Goal: Task Accomplishment & Management: Manage account settings

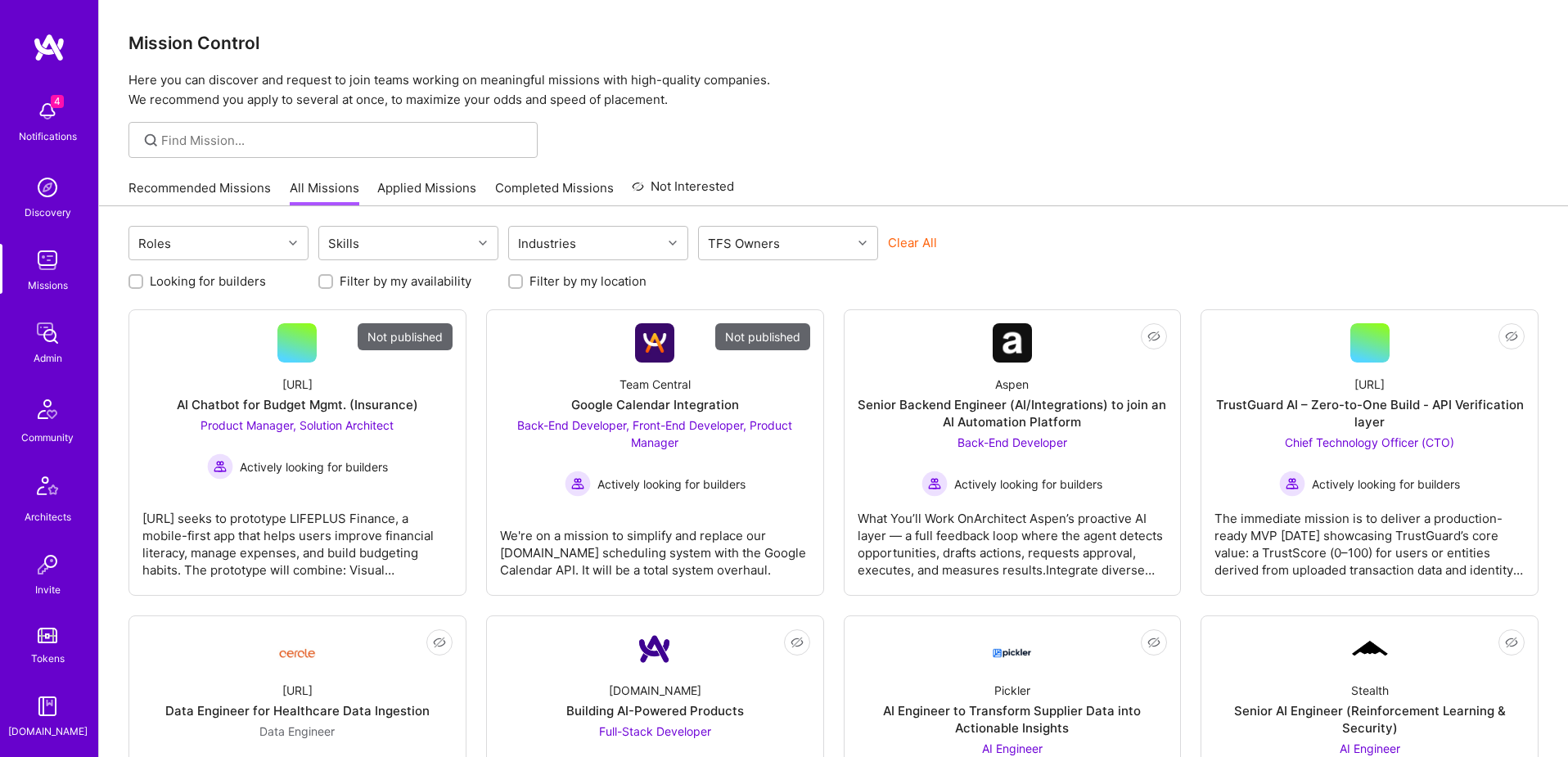
scroll to position [288, 0]
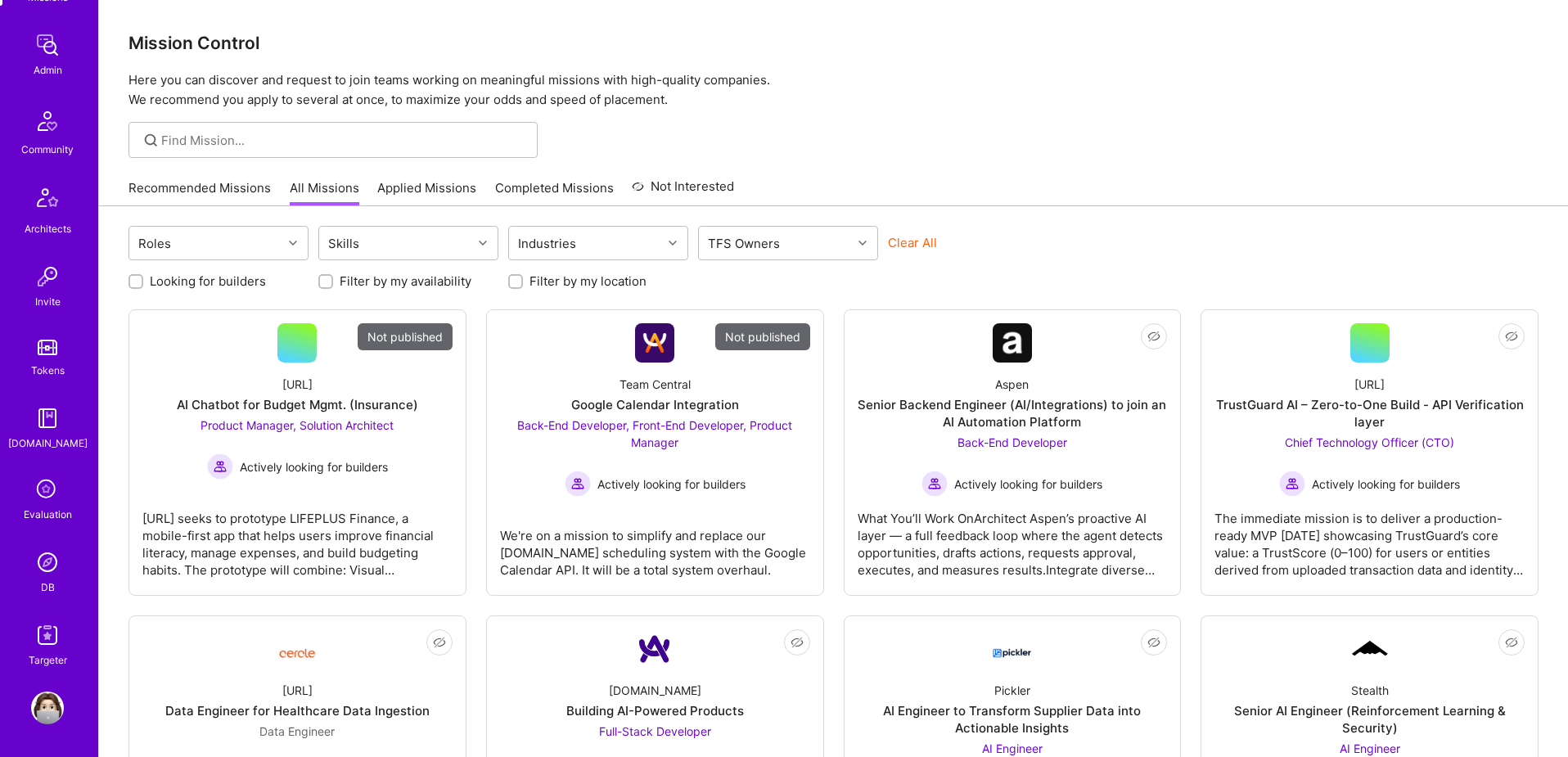
click at [44, 571] on img at bounding box center [47, 562] width 33 height 33
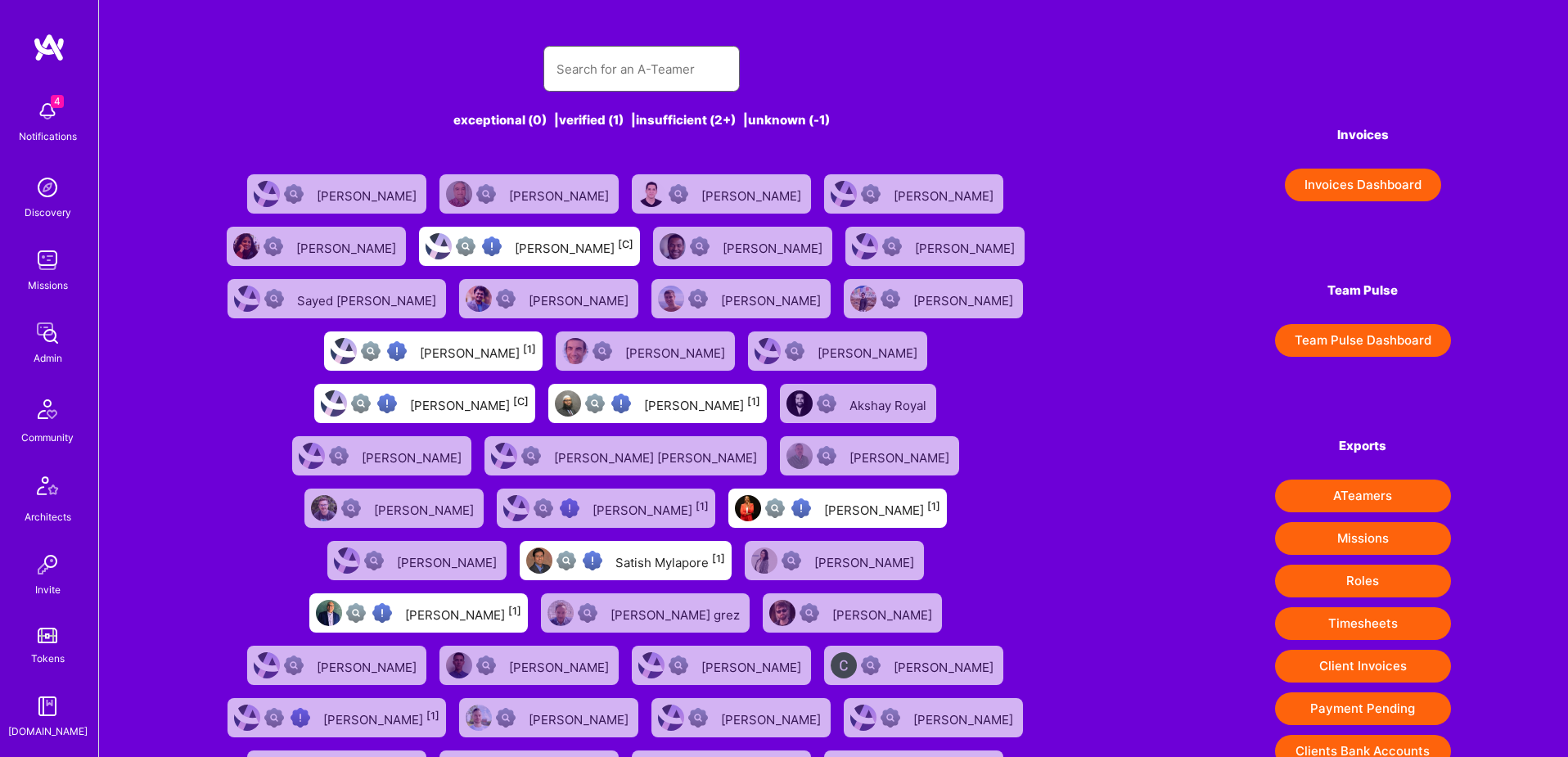
click at [628, 73] on input "text" at bounding box center [641, 68] width 170 height 41
paste input "[EMAIL_ADDRESS][PERSON_NAME][DOMAIN_NAME]"
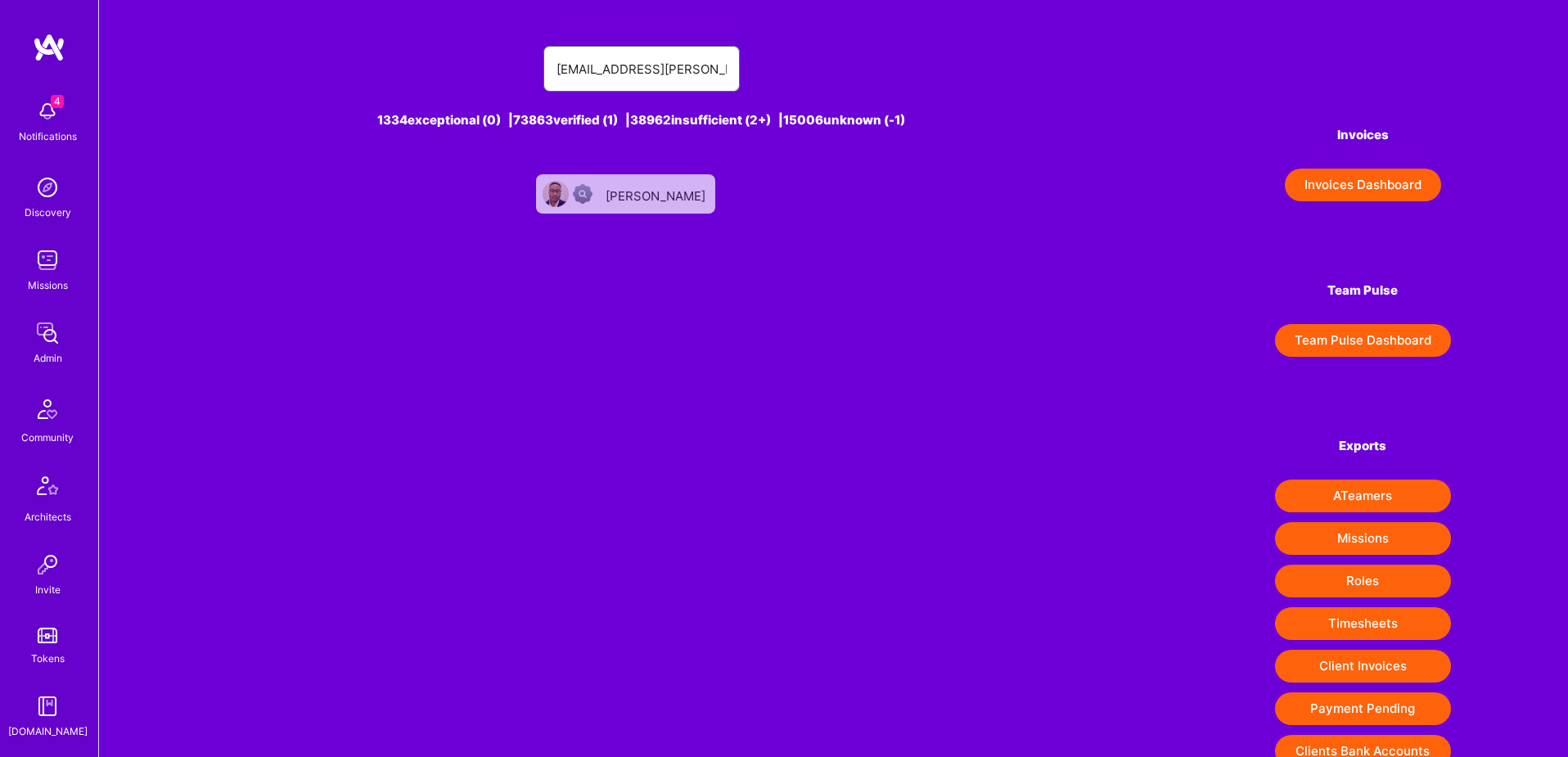
type input "[EMAIL_ADDRESS][PERSON_NAME][DOMAIN_NAME]"
click at [653, 190] on div "[PERSON_NAME]" at bounding box center [657, 193] width 103 height 22
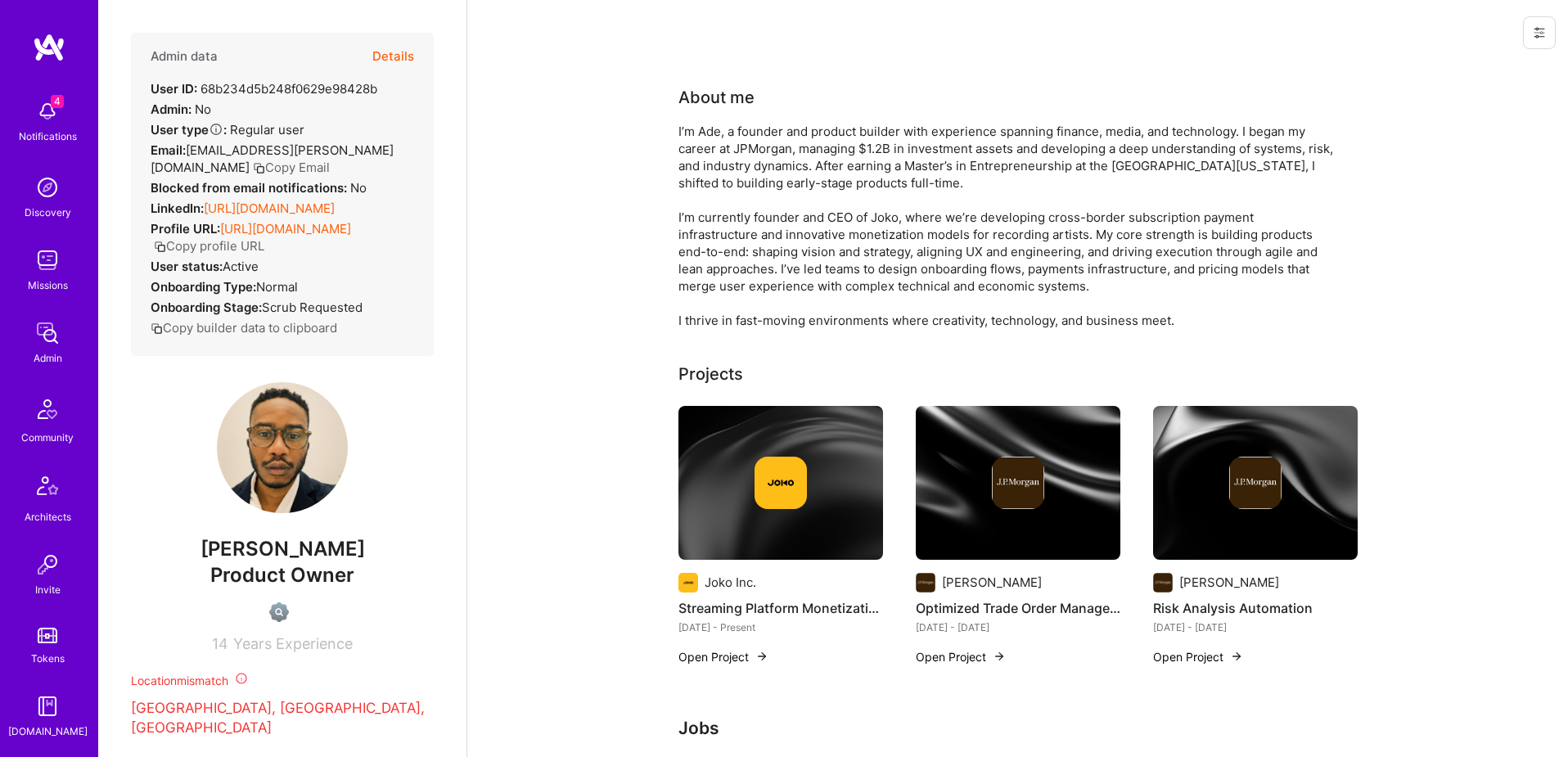
click at [403, 57] on button "Details" at bounding box center [393, 56] width 41 height 48
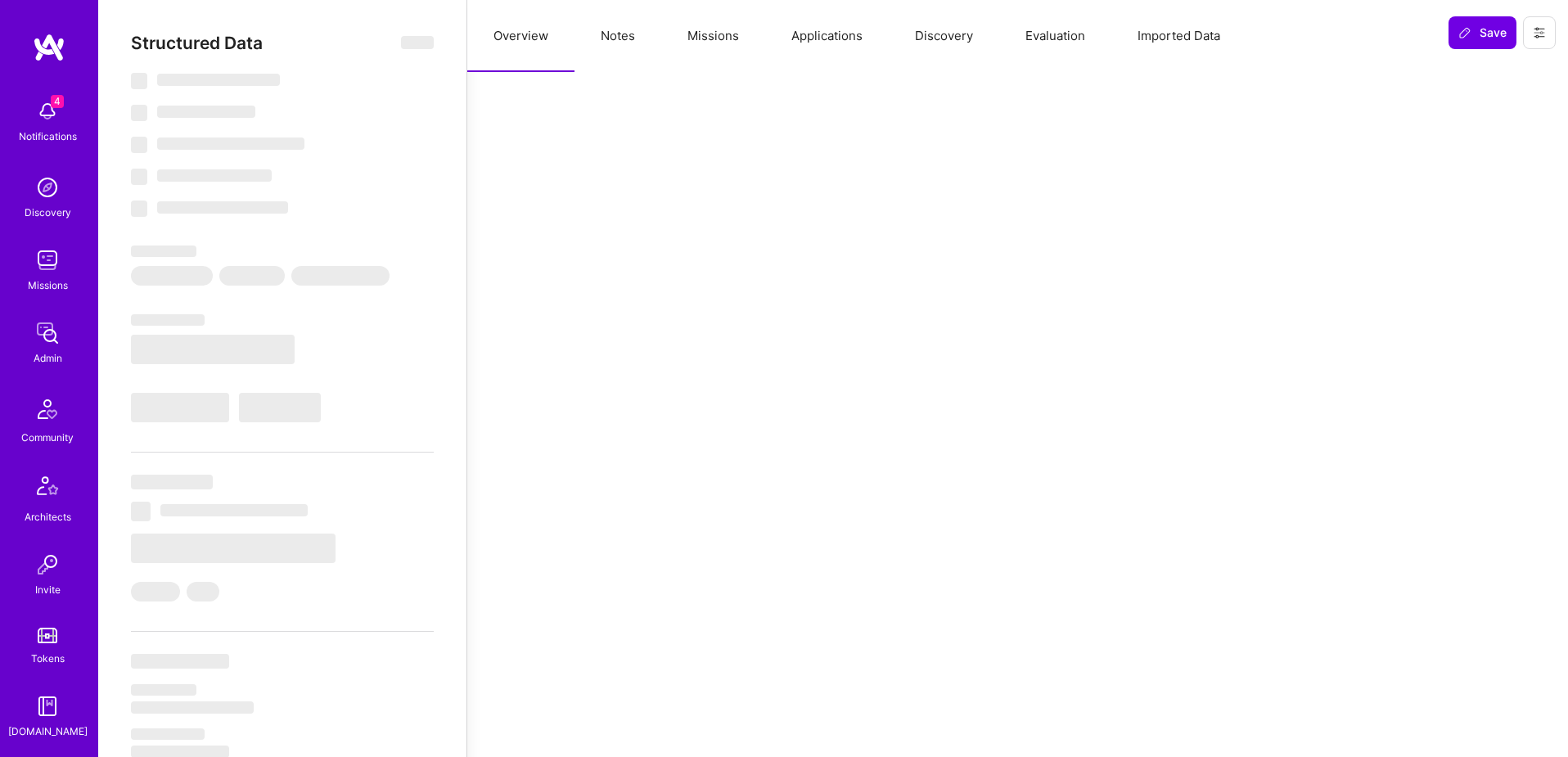
select select "US"
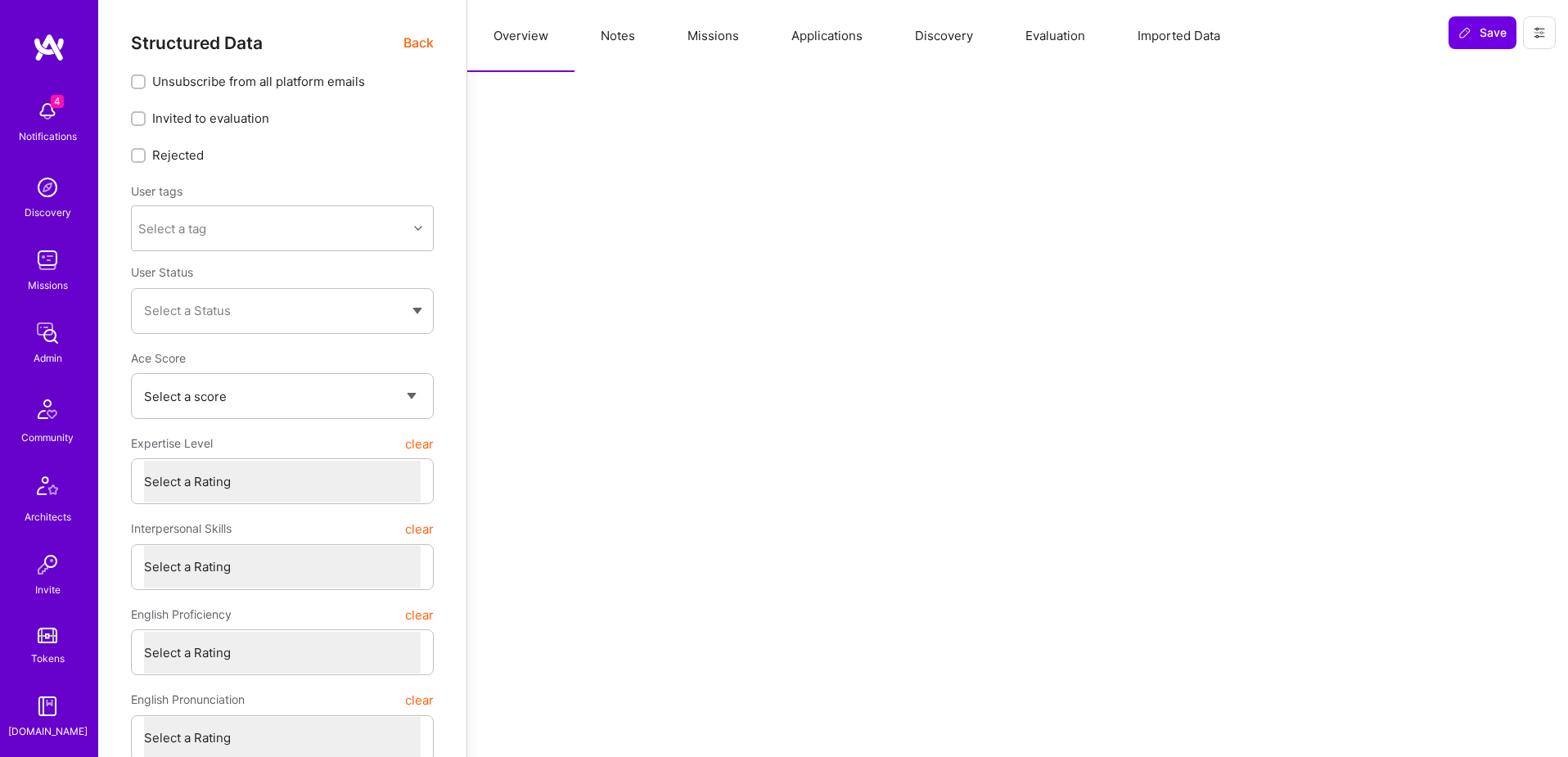
click at [625, 41] on button "Notes" at bounding box center [617, 36] width 86 height 72
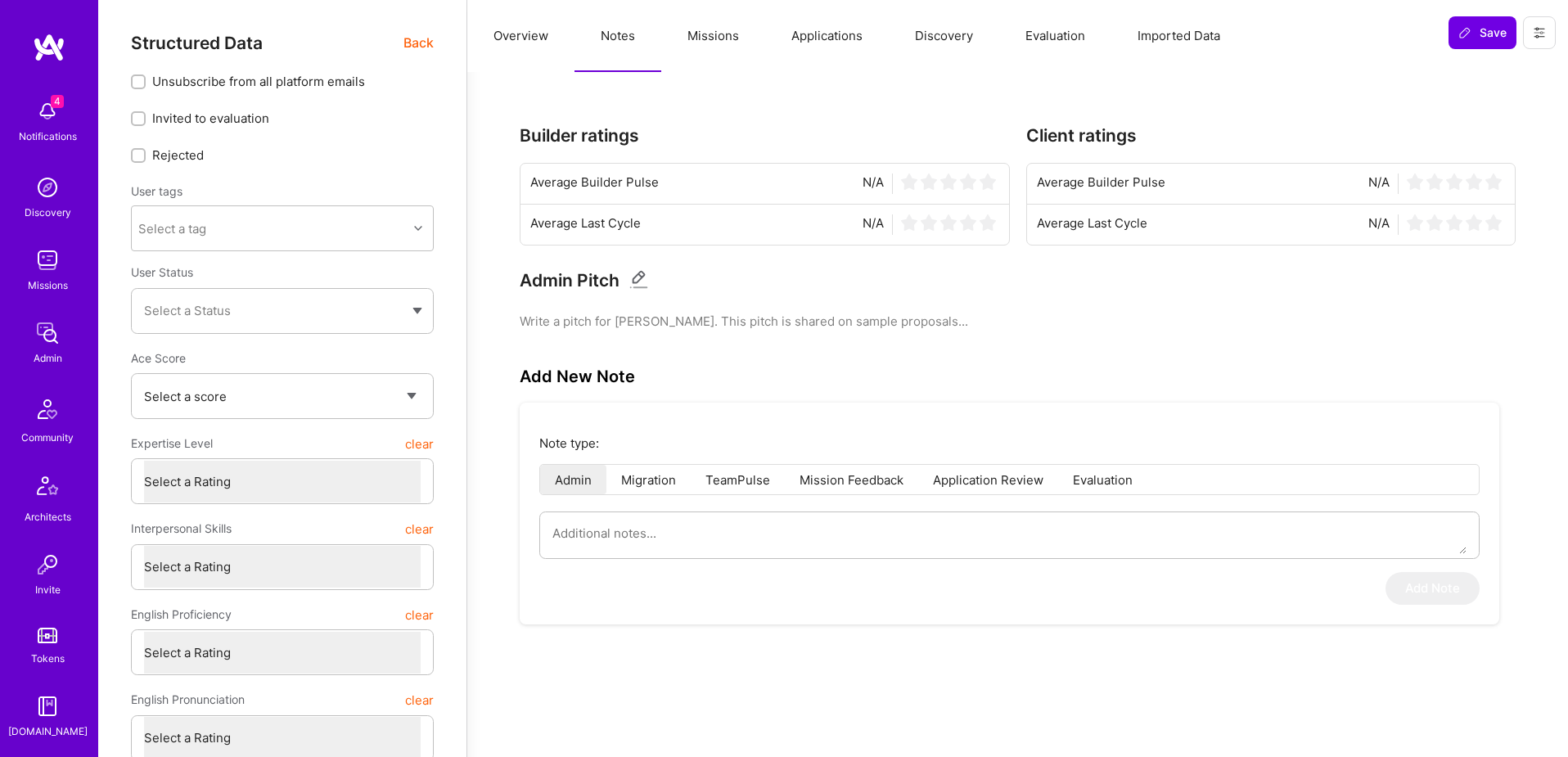
click at [724, 44] on button "Missions" at bounding box center [713, 36] width 104 height 72
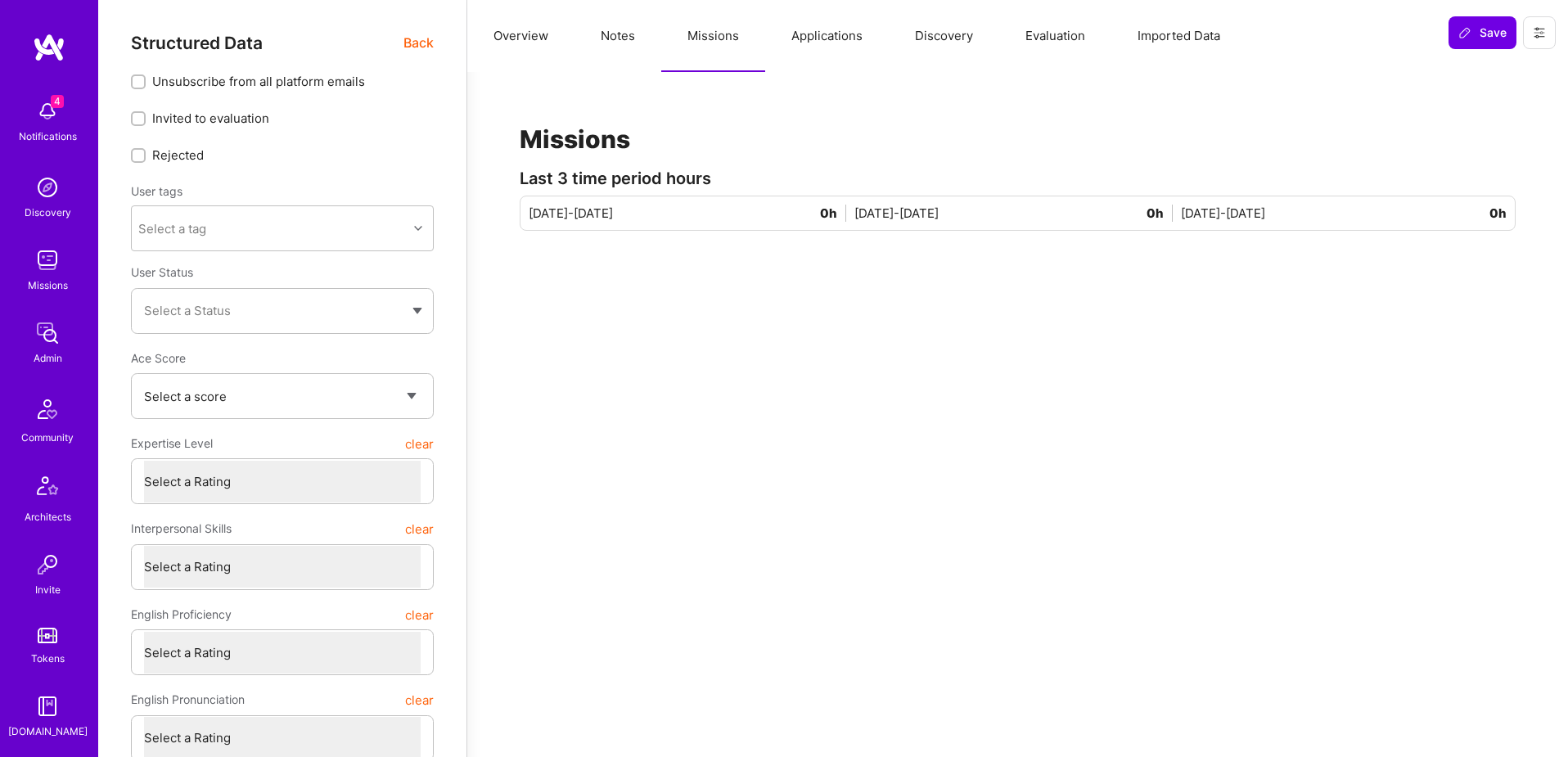
click at [619, 38] on button "Notes" at bounding box center [617, 36] width 86 height 72
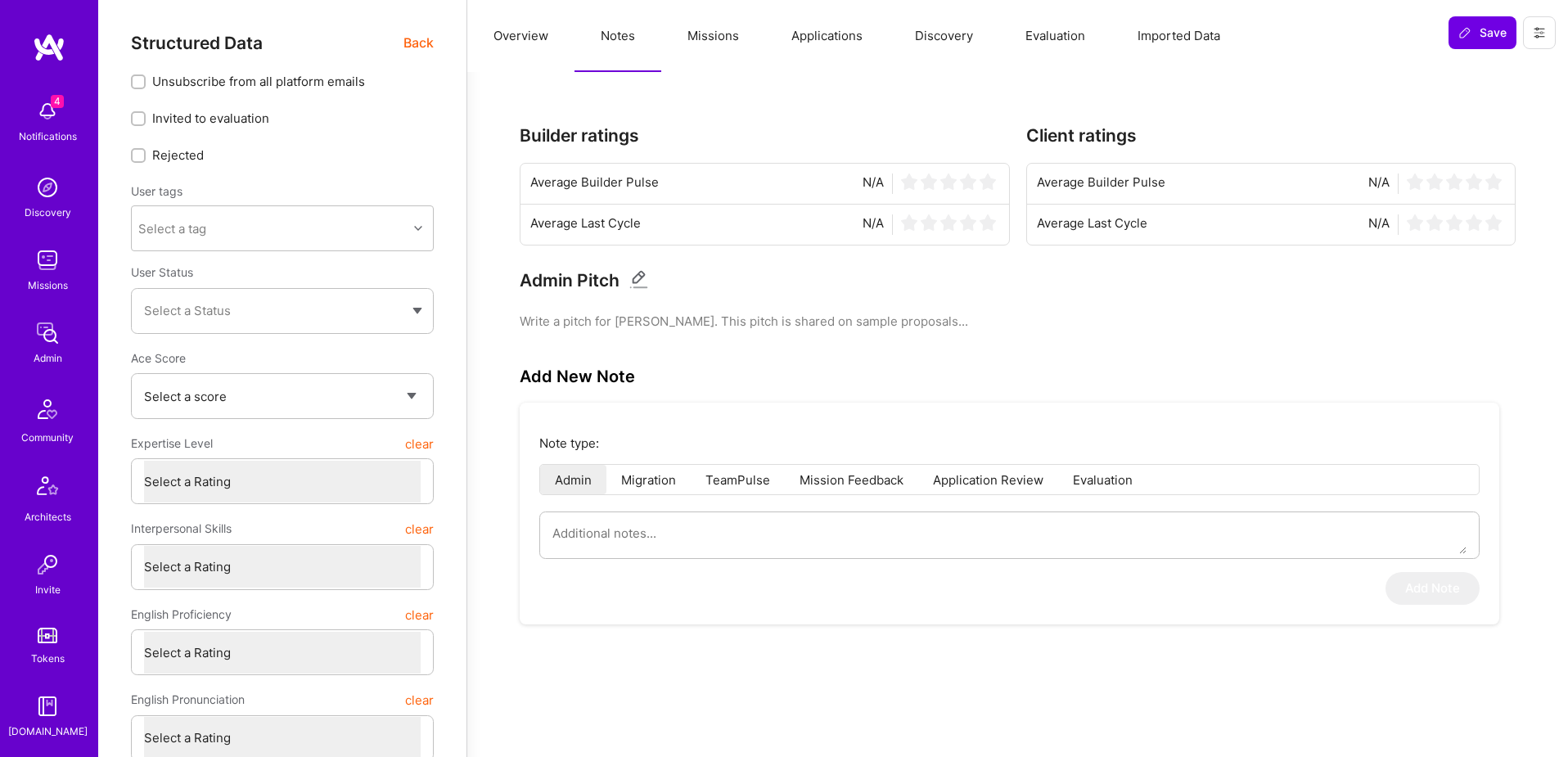
click at [430, 39] on span "Back" at bounding box center [419, 43] width 30 height 21
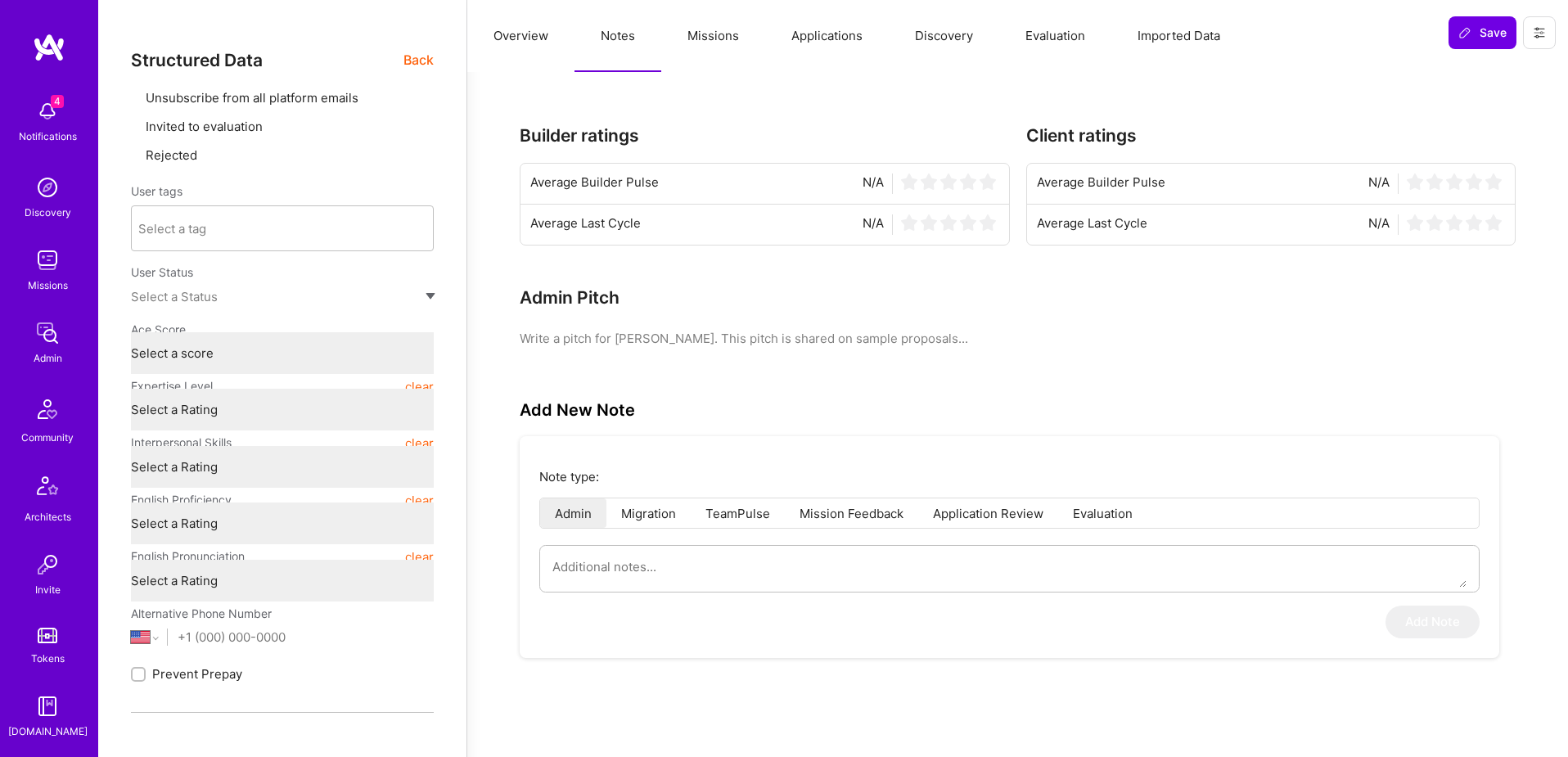
type textarea "x"
